Goal: Information Seeking & Learning: Learn about a topic

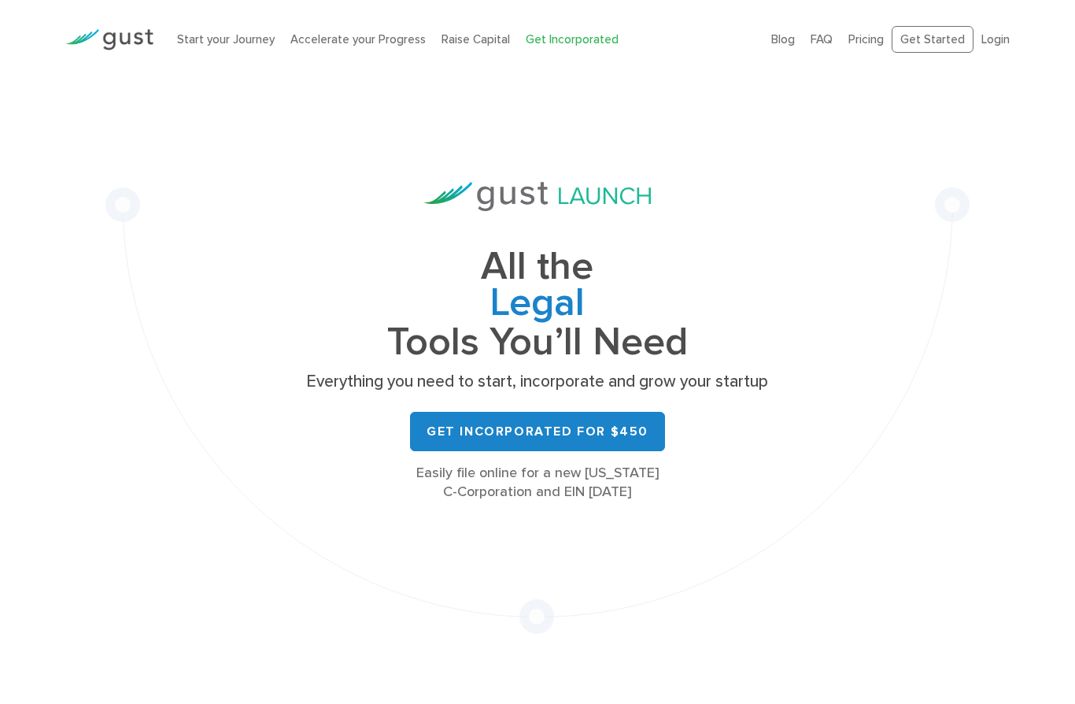
click at [133, 39] on img at bounding box center [109, 39] width 88 height 21
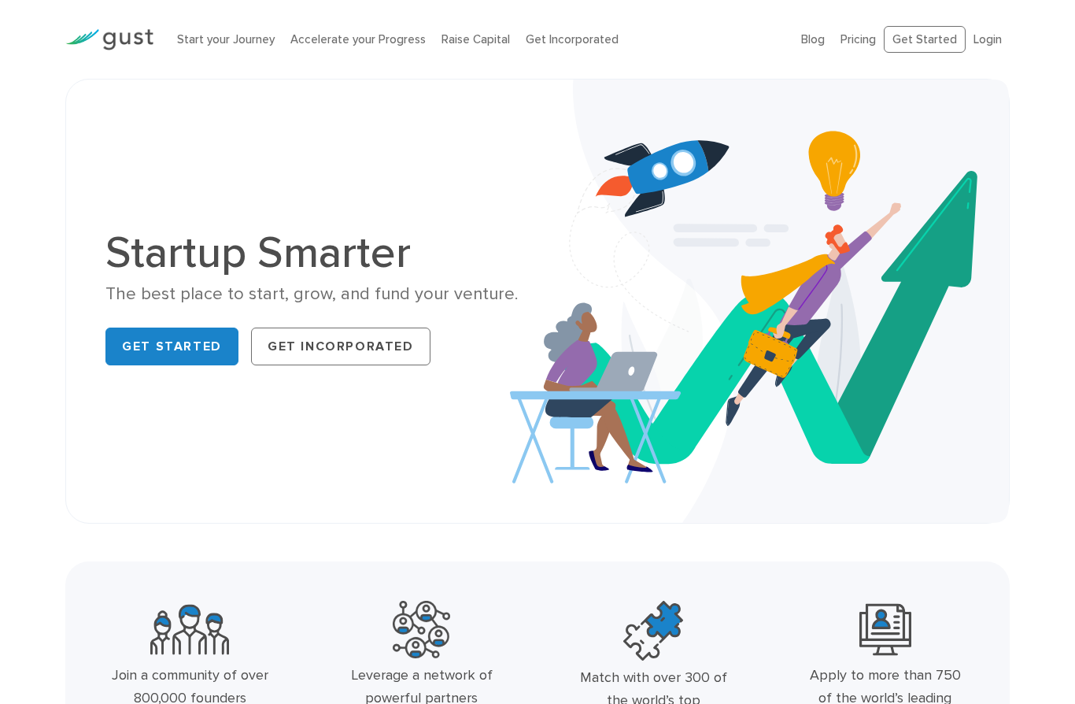
click at [867, 36] on link "Pricing" at bounding box center [858, 39] width 35 height 14
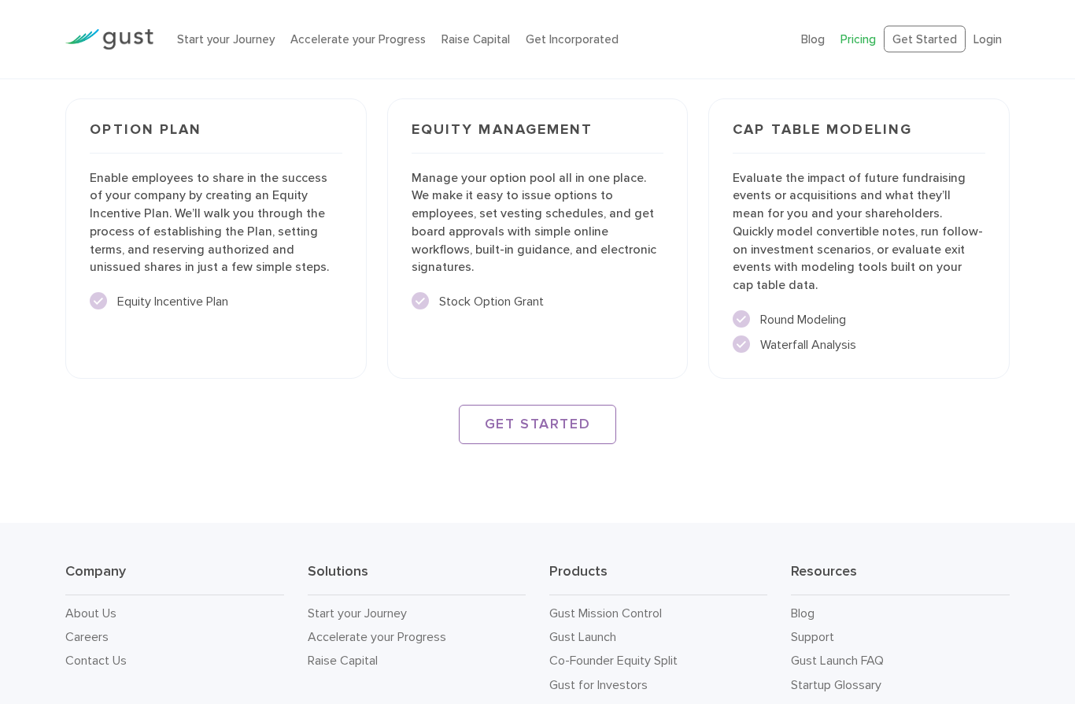
scroll to position [2235, 0]
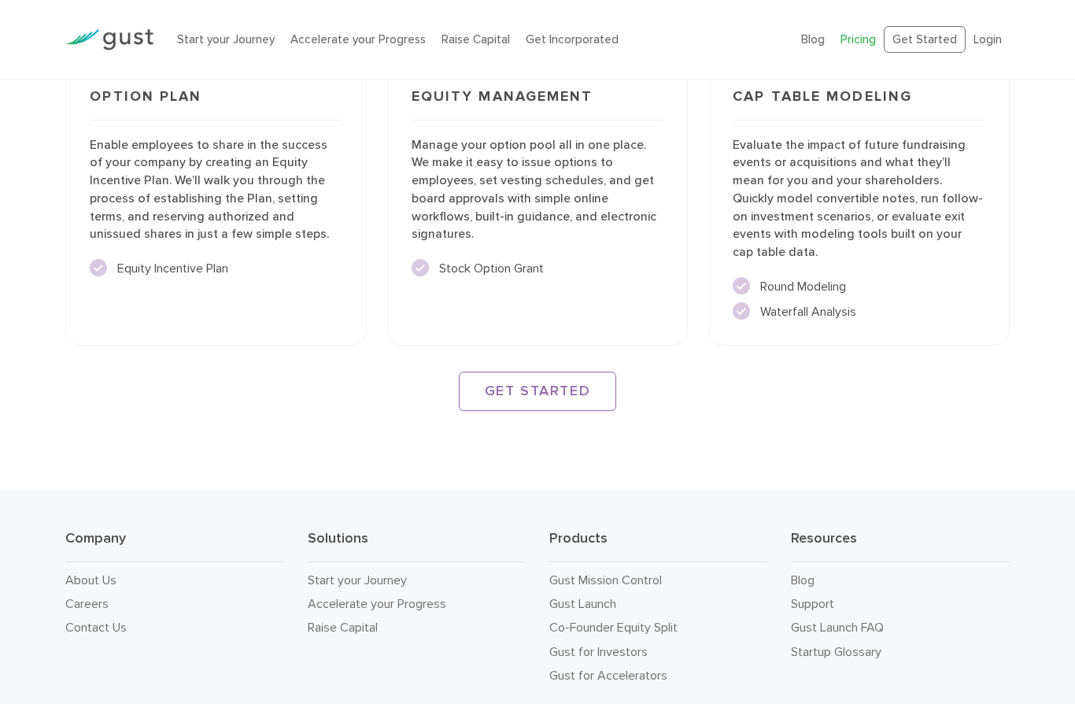
click at [661, 620] on link "Co-Founder Equity Split" at bounding box center [613, 627] width 128 height 15
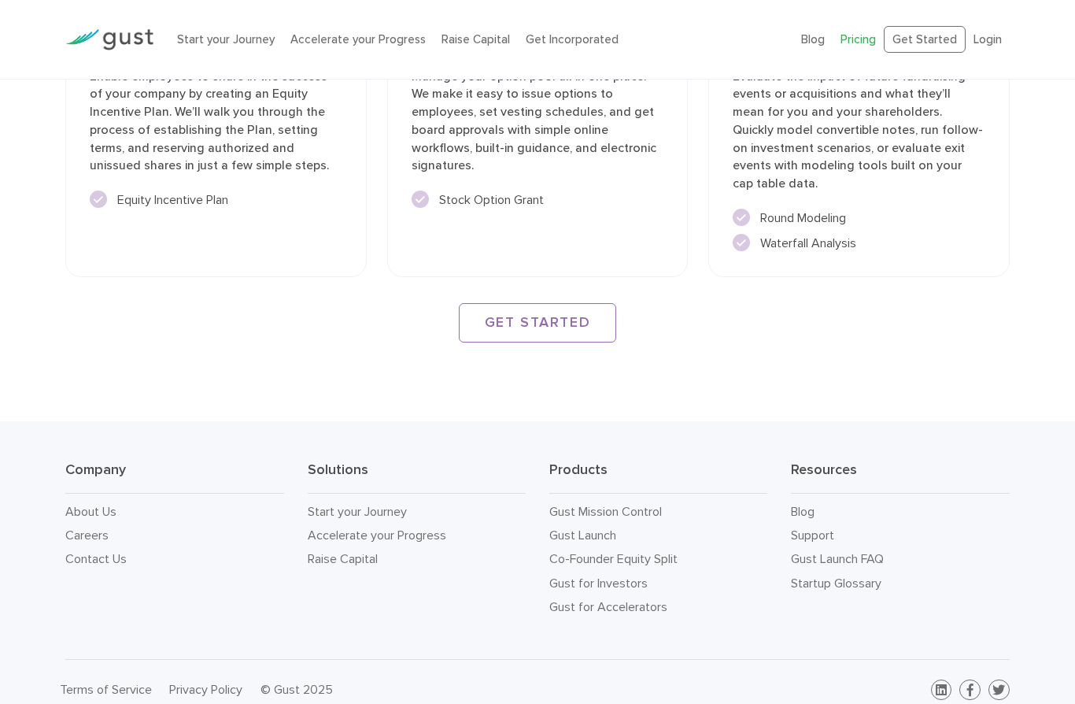
click at [371, 551] on link "Raise Capital" at bounding box center [343, 558] width 70 height 15
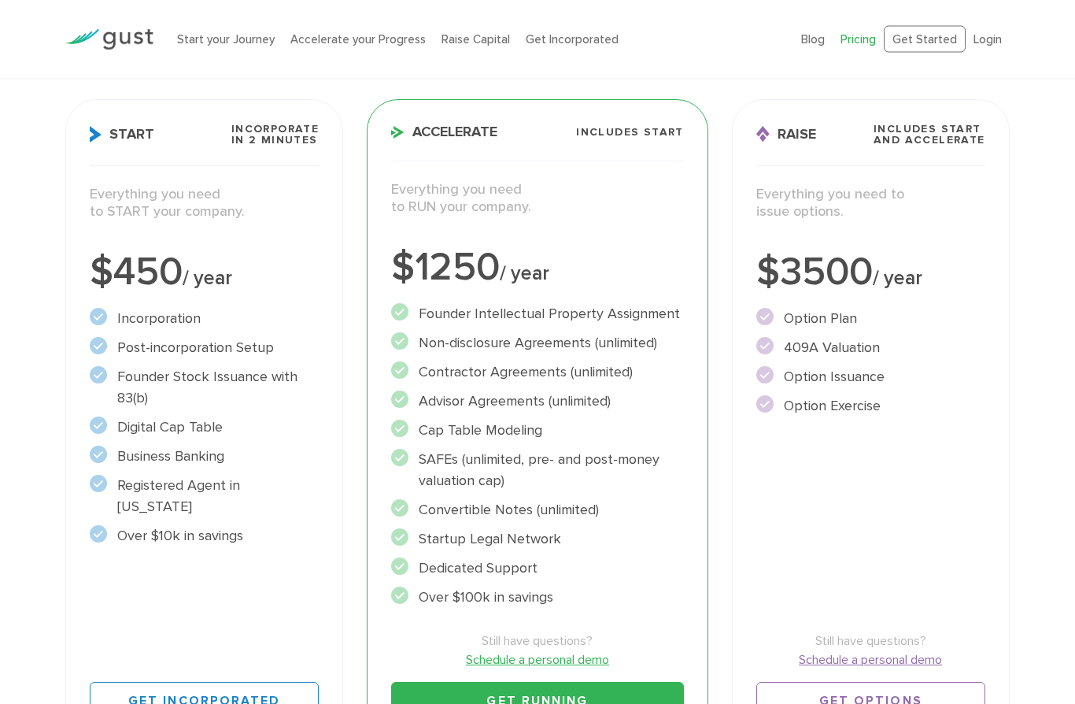
scroll to position [0, 0]
